Goal: Feedback & Contribution: Submit feedback/report problem

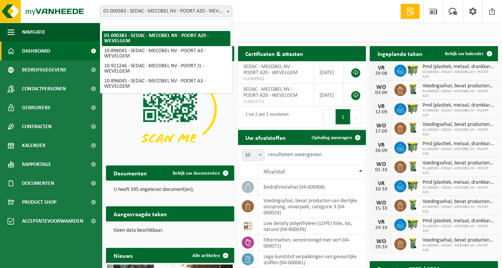
click at [229, 12] on span at bounding box center [228, 11] width 8 height 10
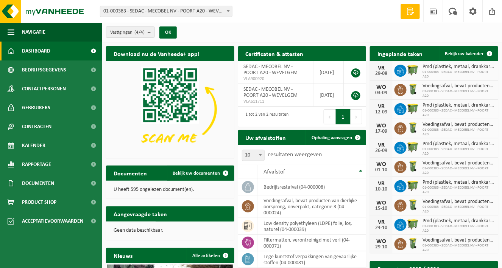
click at [229, 12] on span at bounding box center [228, 11] width 8 height 10
click at [453, 11] on span at bounding box center [453, 11] width 12 height 22
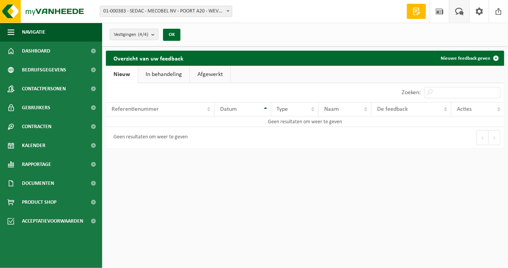
click at [160, 73] on link "In behandeling" at bounding box center [163, 74] width 51 height 17
click at [209, 75] on link "Afgewerkt" at bounding box center [211, 74] width 41 height 17
click at [162, 73] on link "In behandeling" at bounding box center [162, 74] width 51 height 17
click at [123, 75] on link "Nieuw" at bounding box center [121, 74] width 31 height 17
click at [413, 11] on span at bounding box center [416, 12] width 11 height 8
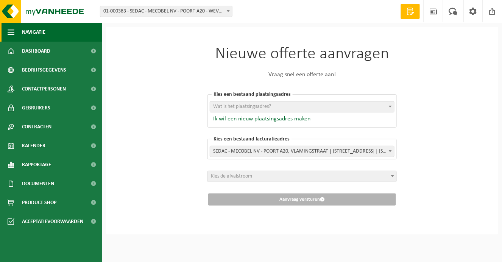
click at [31, 33] on span "Navigatie" at bounding box center [33, 32] width 23 height 19
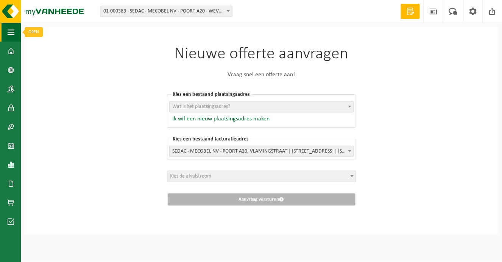
click at [12, 34] on span "button" at bounding box center [11, 32] width 7 height 19
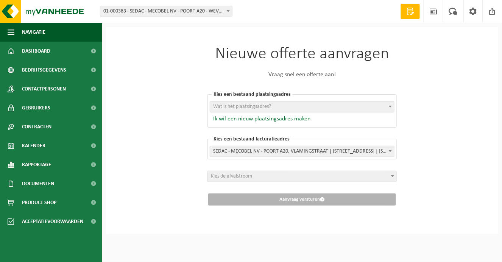
click at [453, 94] on div "Nieuwe offerte aanvragen Vraag snel een offerte aan! Kies een bestaand plaatsin…" at bounding box center [302, 130] width 392 height 207
click at [129, 218] on div "Nieuwe offerte aanvragen Vraag snel een offerte aan! Kies een bestaand plaatsin…" at bounding box center [302, 130] width 392 height 207
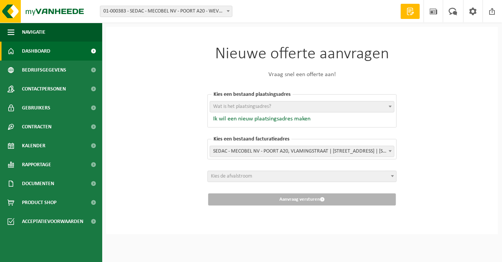
click at [62, 52] on link "Dashboard" at bounding box center [51, 51] width 102 height 19
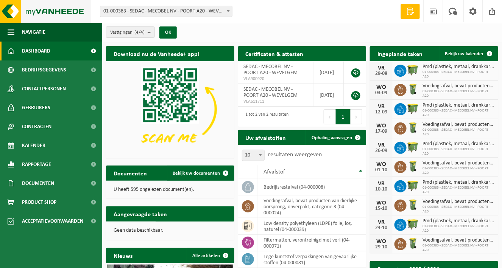
click at [59, 12] on img at bounding box center [45, 11] width 91 height 23
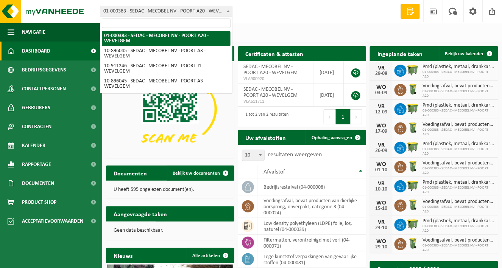
click at [229, 11] on b at bounding box center [228, 11] width 3 height 2
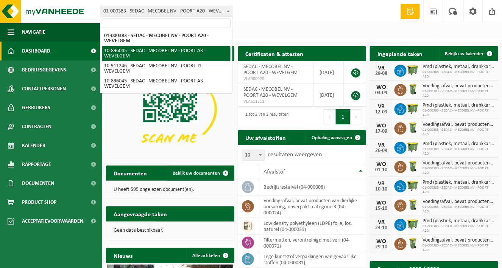
select select "117125"
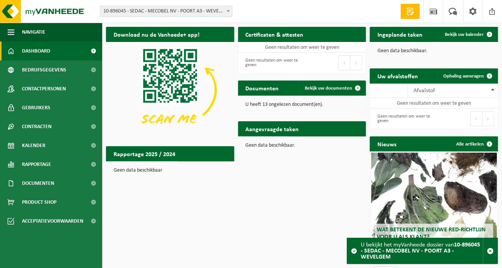
click at [229, 10] on b at bounding box center [228, 11] width 3 height 2
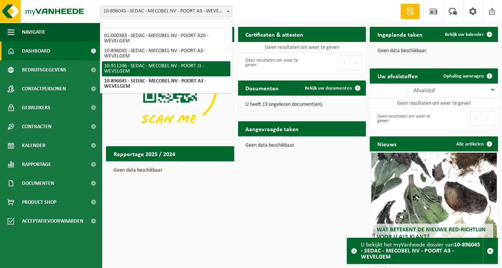
select select "125022"
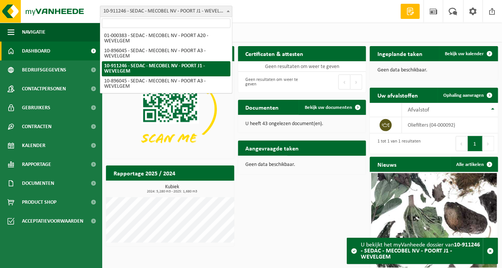
click at [229, 11] on b at bounding box center [228, 11] width 3 height 2
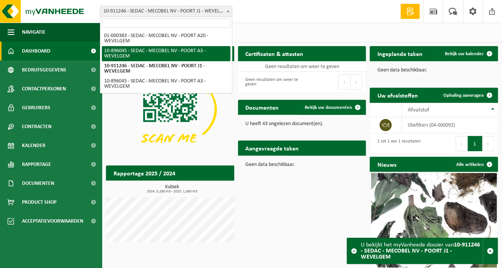
select select "117125"
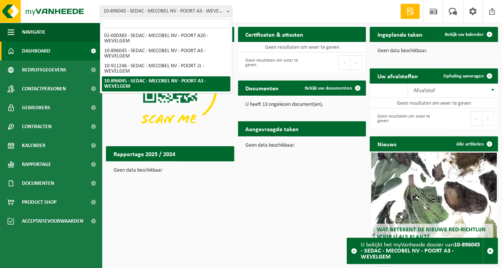
click at [229, 14] on span at bounding box center [228, 11] width 8 height 10
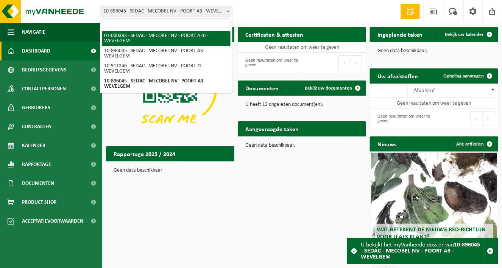
select select "13377"
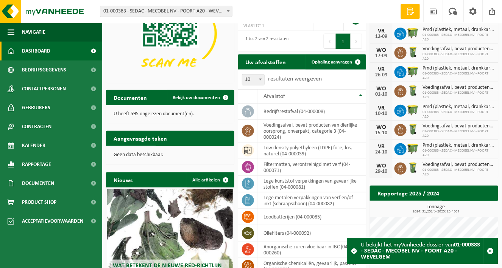
scroll to position [143, 0]
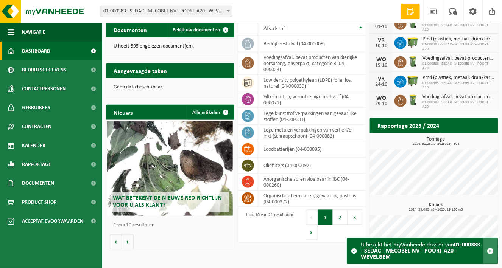
click at [490, 249] on span "button" at bounding box center [490, 251] width 7 height 7
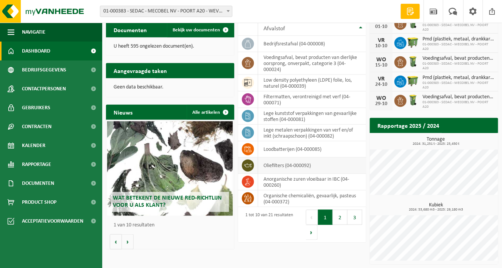
scroll to position [0, 0]
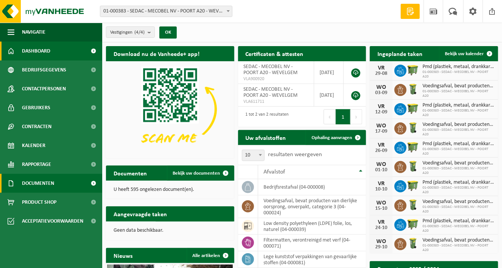
click at [51, 183] on span "Documenten" at bounding box center [38, 183] width 32 height 19
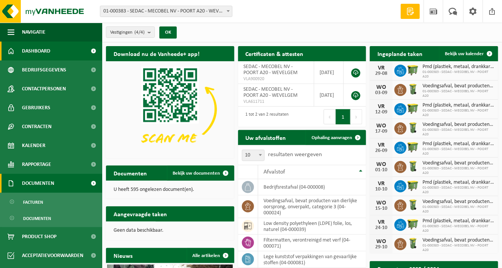
scroll to position [38, 0]
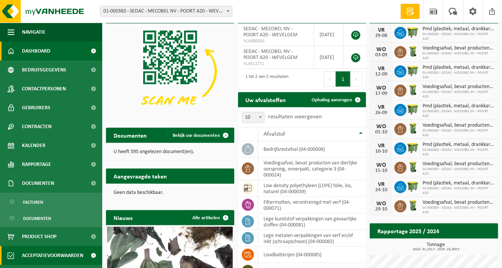
click at [61, 252] on span "Acceptatievoorwaarden" at bounding box center [52, 255] width 61 height 19
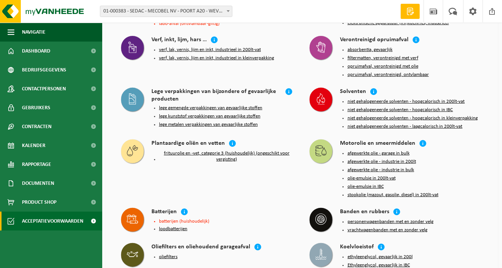
scroll to position [1047, 0]
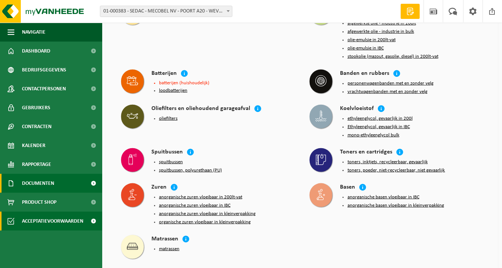
click at [27, 184] on span "Documenten" at bounding box center [38, 183] width 32 height 19
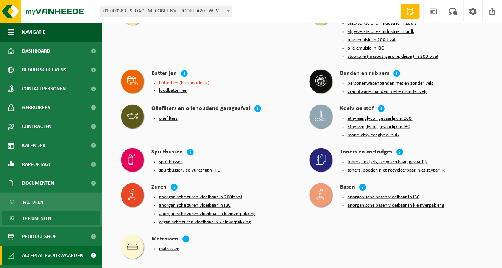
click at [39, 215] on span "Documenten" at bounding box center [37, 219] width 28 height 14
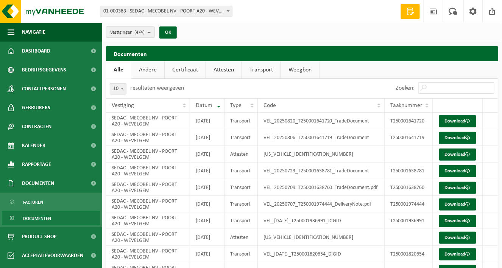
scroll to position [38, 0]
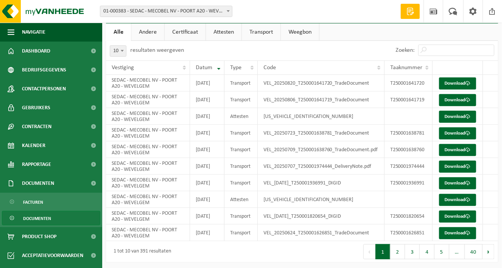
click at [227, 34] on link "Attesten" at bounding box center [224, 31] width 36 height 17
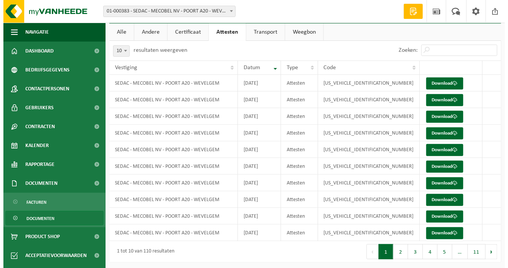
scroll to position [0, 0]
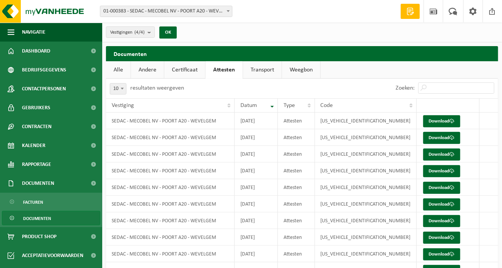
click at [178, 71] on link "Certificaat" at bounding box center [184, 69] width 41 height 17
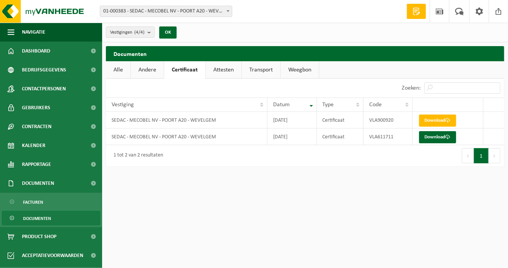
click at [149, 72] on link "Andere" at bounding box center [147, 69] width 33 height 17
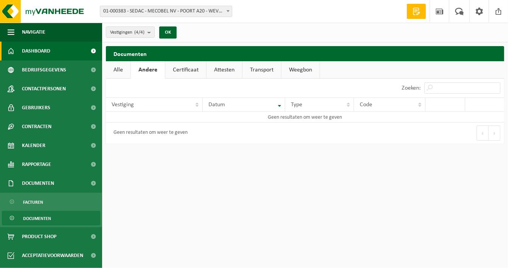
click at [28, 53] on span "Dashboard" at bounding box center [36, 51] width 28 height 19
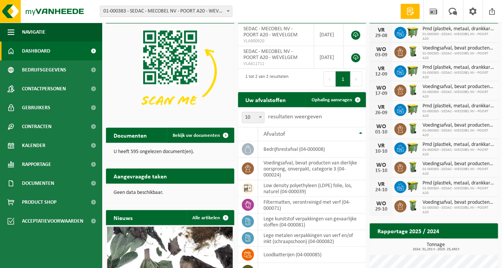
scroll to position [76, 0]
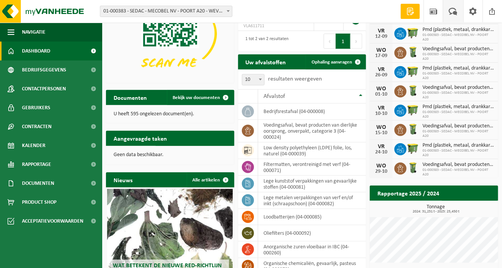
click at [451, 9] on span at bounding box center [453, 11] width 12 height 22
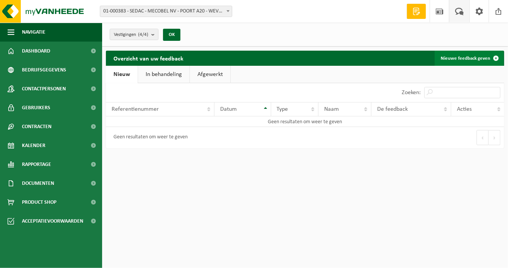
click at [452, 58] on link "Nieuwe feedback geven" at bounding box center [469, 58] width 69 height 15
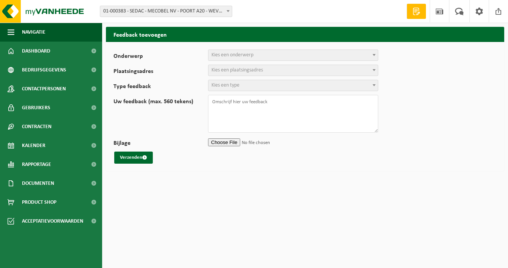
select select
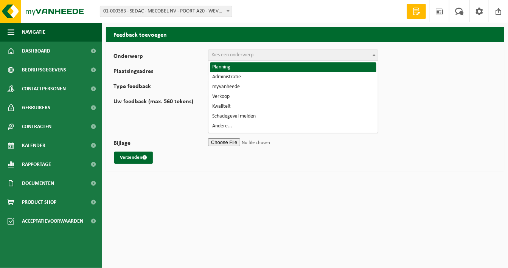
click at [216, 53] on span "Kies een onderwerp" at bounding box center [233, 55] width 42 height 6
select select "1"
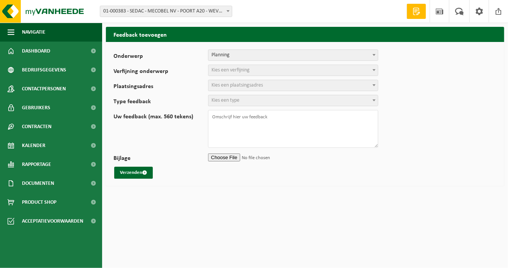
click at [233, 70] on span "Kies een verfijning" at bounding box center [231, 70] width 38 height 6
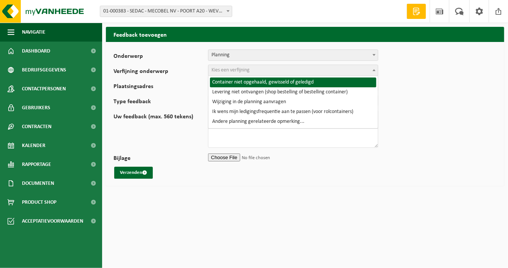
select select "2"
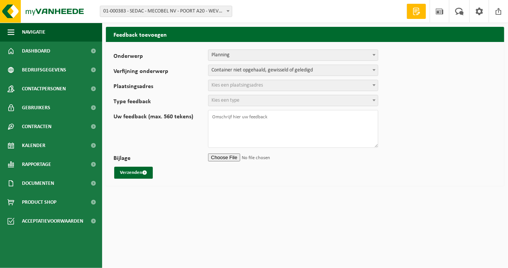
click at [232, 86] on span "Kies een plaatsingsadres" at bounding box center [237, 86] width 51 height 6
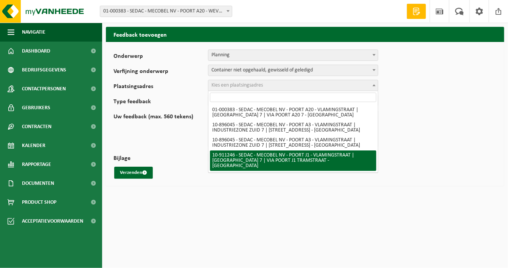
select select "125022"
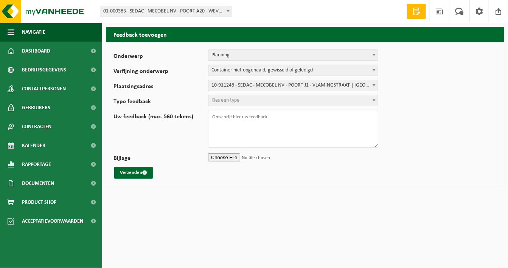
click at [225, 100] on span "Kies een type" at bounding box center [226, 101] width 28 height 6
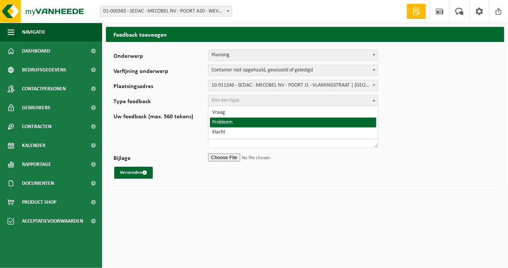
select select "ISS"
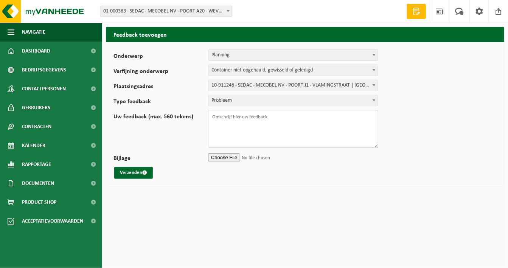
click at [228, 122] on textarea "Uw feedback (max. 560 tekens)" at bounding box center [293, 129] width 170 height 38
click at [255, 129] on textarea "Beste, Ik heb een omruiling aangevraagd via de APP. De afhaling stond daarna op…" at bounding box center [293, 129] width 170 height 38
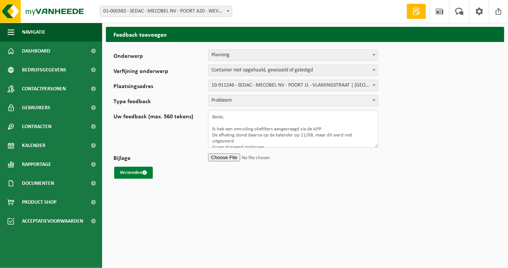
type textarea "Beste, Ik heb een omruiling oliefilters aangevraagd via de APP. De afhaling sto…"
click at [134, 170] on button "Verzenden" at bounding box center [133, 173] width 39 height 12
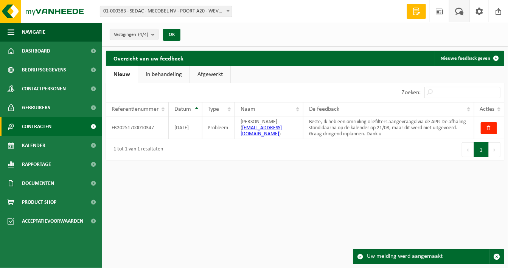
click at [47, 126] on span "Contracten" at bounding box center [37, 126] width 30 height 19
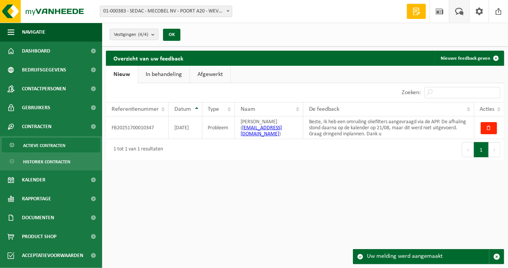
click at [47, 142] on span "Actieve contracten" at bounding box center [44, 146] width 42 height 14
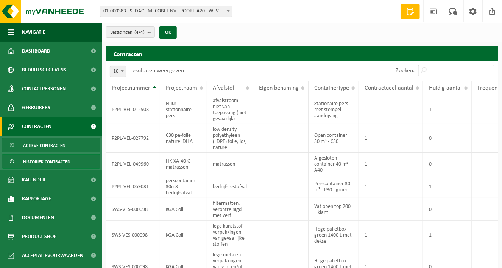
click at [51, 166] on span "Historiek contracten" at bounding box center [46, 162] width 47 height 14
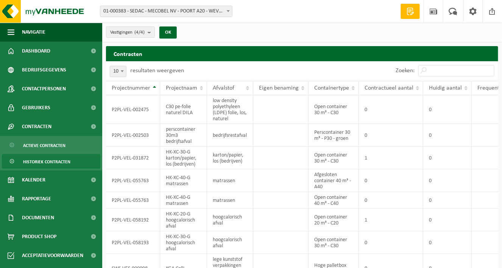
click at [42, 108] on span "Gebruikers" at bounding box center [36, 107] width 28 height 19
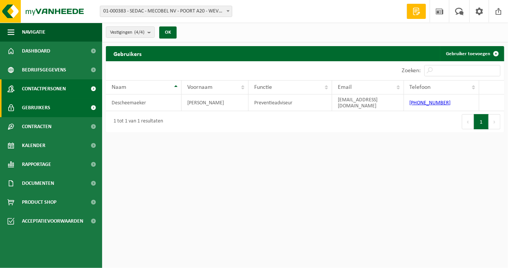
click at [47, 87] on span "Contactpersonen" at bounding box center [44, 88] width 44 height 19
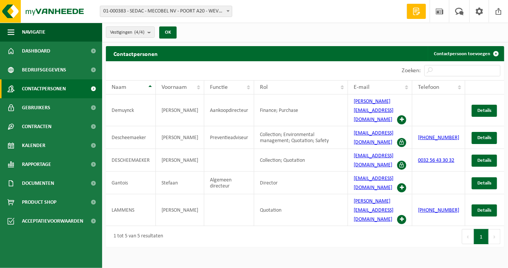
click at [47, 69] on span "Bedrijfsgegevens" at bounding box center [44, 70] width 44 height 19
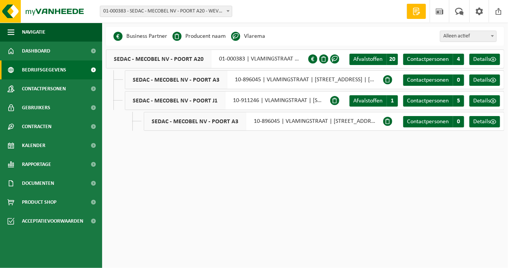
click at [416, 13] on span at bounding box center [416, 12] width 11 height 8
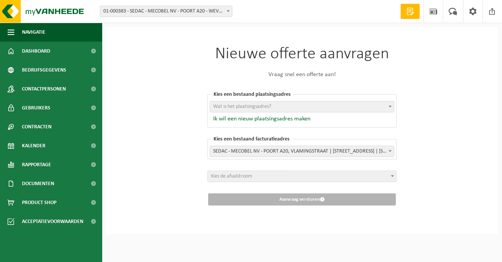
click at [390, 104] on span at bounding box center [390, 106] width 8 height 10
click at [407, 48] on div "Nieuwe offerte aanvragen Vraag snel een offerte aan! Kies een bestaand plaatsin…" at bounding box center [301, 126] width 227 height 198
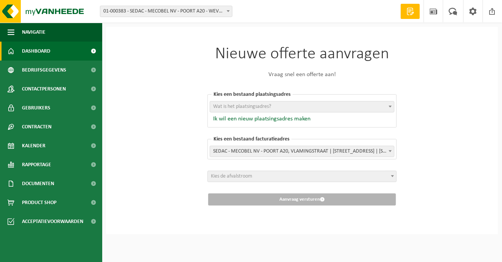
click at [23, 48] on span "Dashboard" at bounding box center [36, 51] width 28 height 19
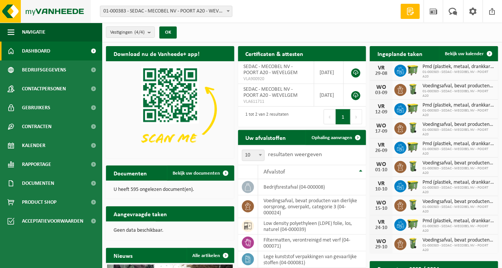
click at [9, 11] on img at bounding box center [45, 11] width 91 height 23
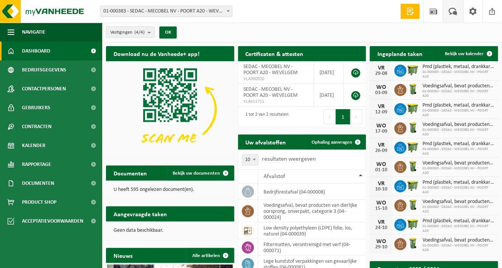
click at [453, 10] on span at bounding box center [453, 11] width 12 height 22
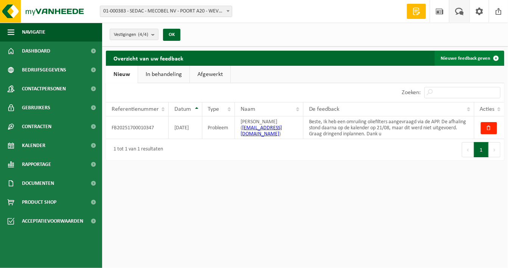
click at [452, 56] on link "Nieuwe feedback geven" at bounding box center [469, 58] width 69 height 15
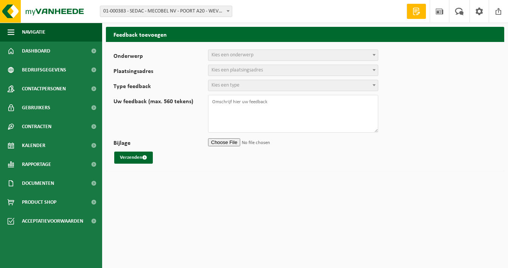
select select
click at [252, 55] on span "Kies een onderwerp" at bounding box center [233, 55] width 42 height 6
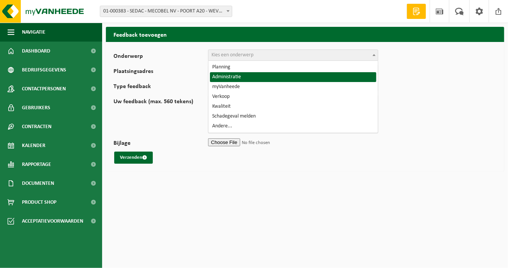
select select "7"
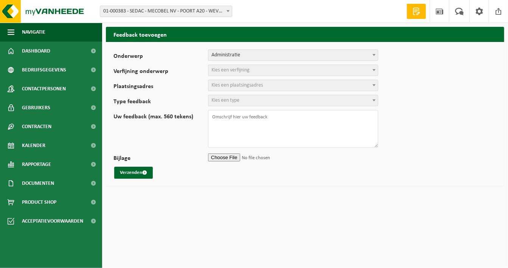
click at [244, 69] on span "Kies een verfijning" at bounding box center [231, 70] width 38 height 6
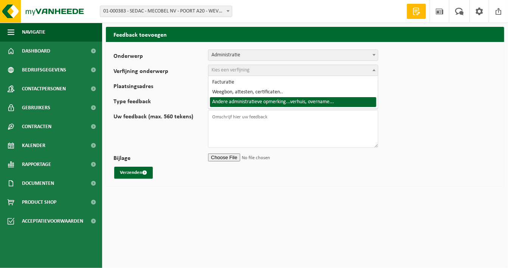
select select "10"
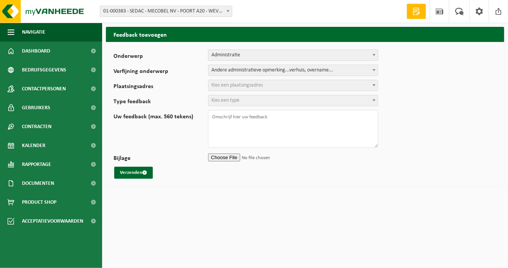
click at [227, 86] on span "Kies een plaatsingsadres" at bounding box center [237, 86] width 51 height 6
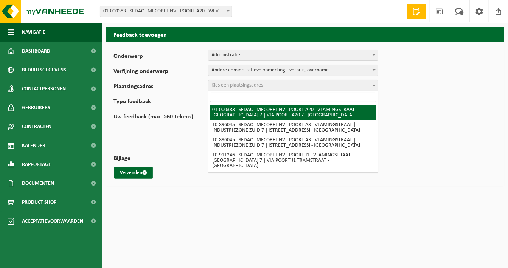
select select "13377"
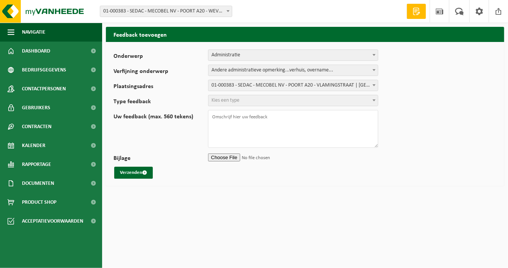
click at [224, 101] on span "Kies een type" at bounding box center [226, 101] width 28 height 6
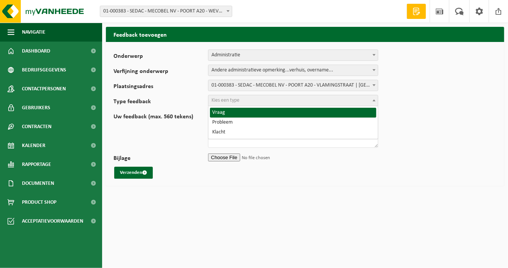
select select "QUE"
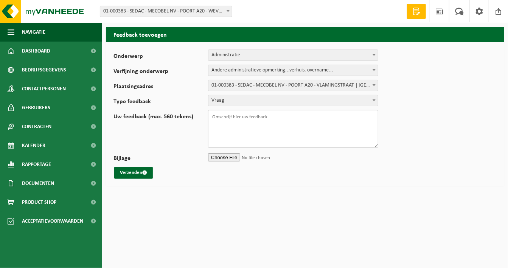
click at [223, 121] on textarea "Uw feedback (max. 560 tekens)" at bounding box center [293, 129] width 170 height 38
click at [245, 134] on textarea "Beste, Ik krijg opnieuw een herinnering voor de RED-verklaring. Maar ik kan dit…" at bounding box center [293, 129] width 170 height 38
click at [287, 133] on textarea "Beste, Ik krijg opnieuw een herinnering voor de RED-verklaring. Maar ik kan dit…" at bounding box center [293, 129] width 170 height 38
type textarea "Beste, Ik krijg opnieuw een herinnering voor de RED-verklaring. Maar ik kan dit…"
click at [132, 174] on button "Verzenden" at bounding box center [133, 173] width 39 height 12
